Goal: Task Accomplishment & Management: Manage account settings

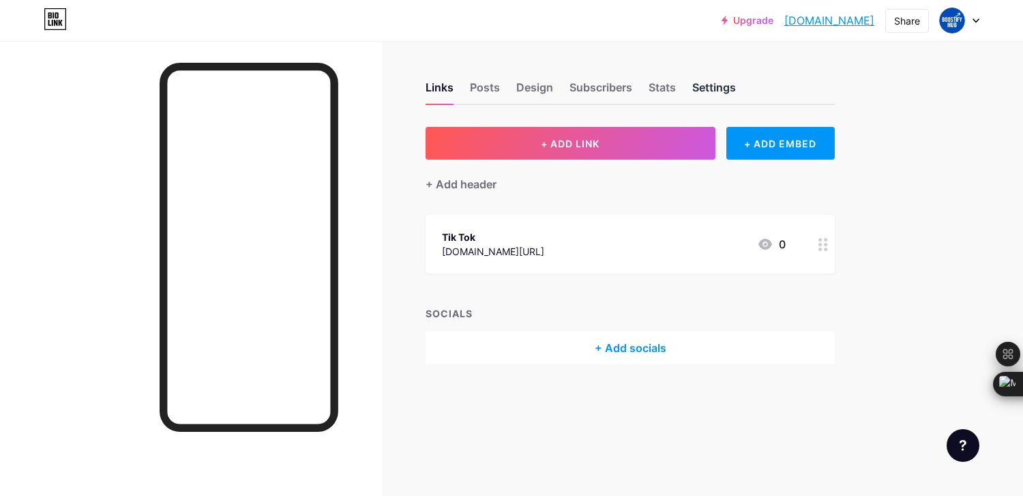
click at [715, 85] on div "Settings" at bounding box center [714, 91] width 44 height 25
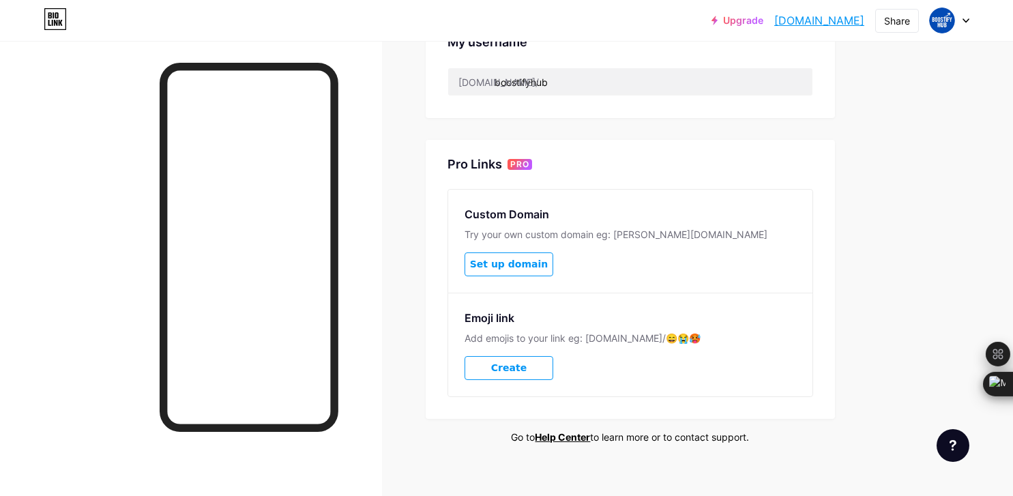
scroll to position [578, 0]
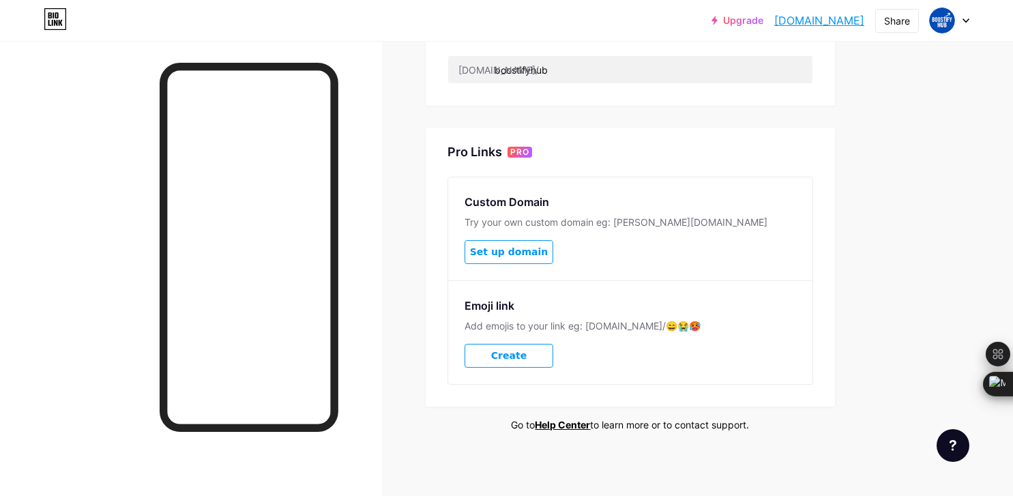
click at [960, 18] on div at bounding box center [950, 20] width 40 height 25
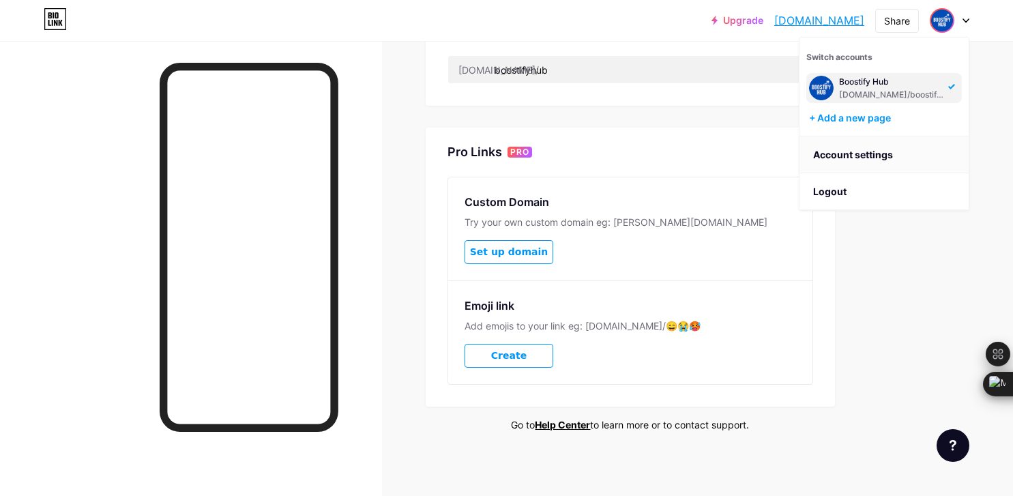
click at [881, 148] on link "Account settings" at bounding box center [883, 154] width 169 height 37
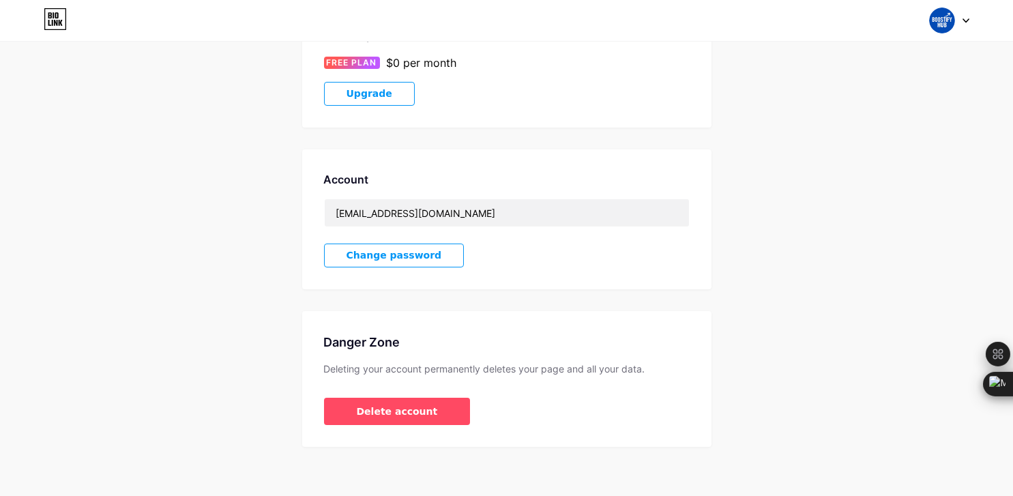
scroll to position [265, 0]
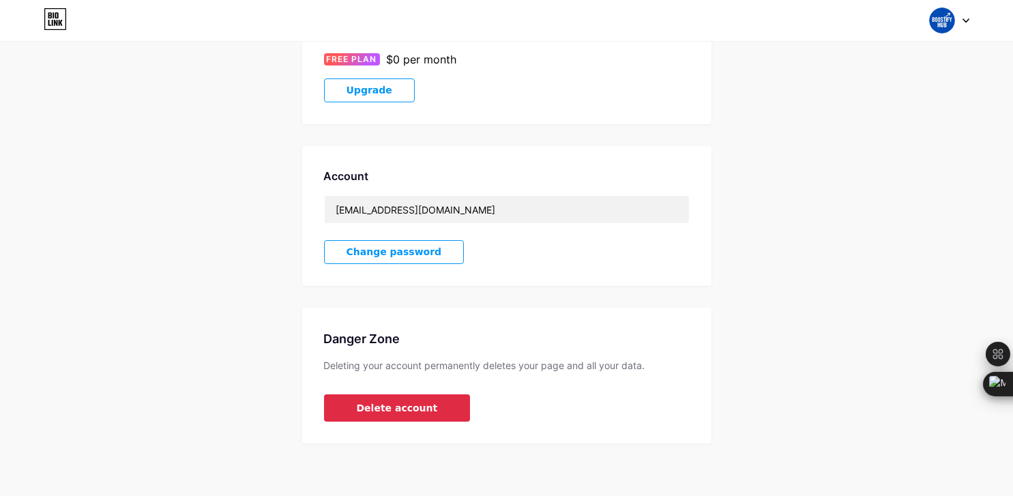
click at [374, 402] on span "Delete account" at bounding box center [397, 408] width 81 height 14
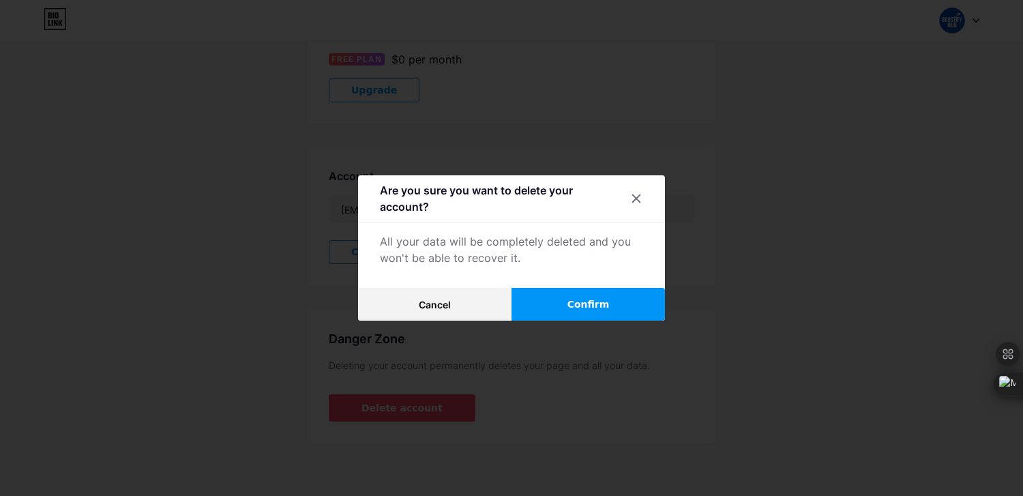
click at [552, 306] on button "Confirm" at bounding box center [588, 304] width 153 height 33
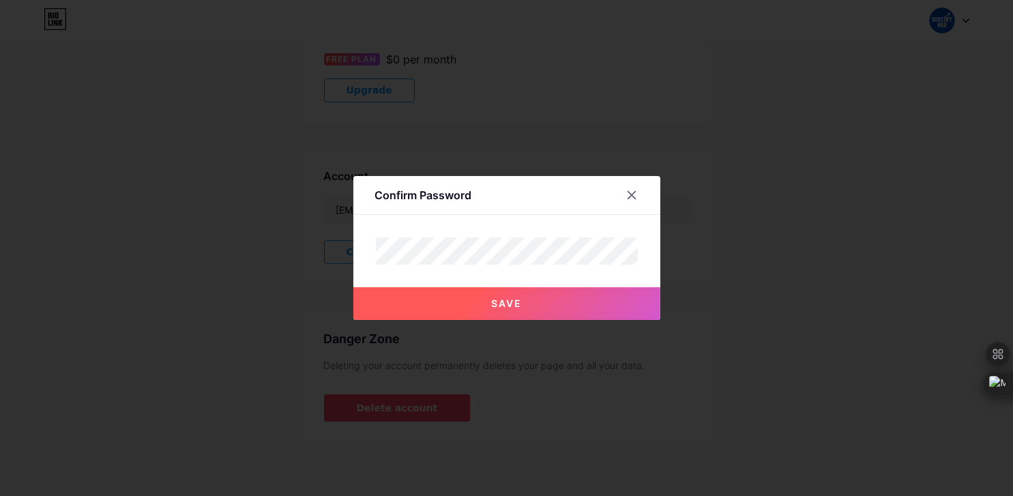
click at [528, 304] on button "Save" at bounding box center [506, 303] width 307 height 33
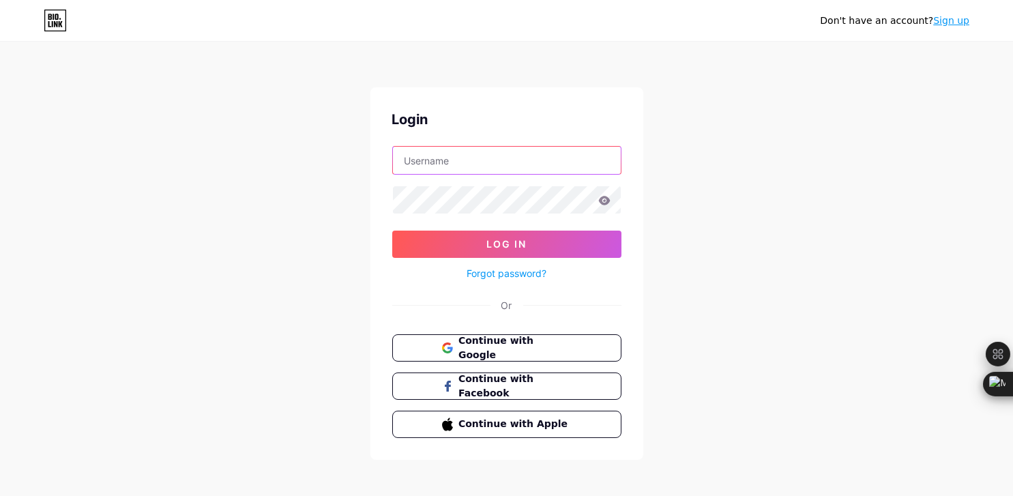
type input "[EMAIL_ADDRESS][DOMAIN_NAME]"
